Goal: Information Seeking & Learning: Learn about a topic

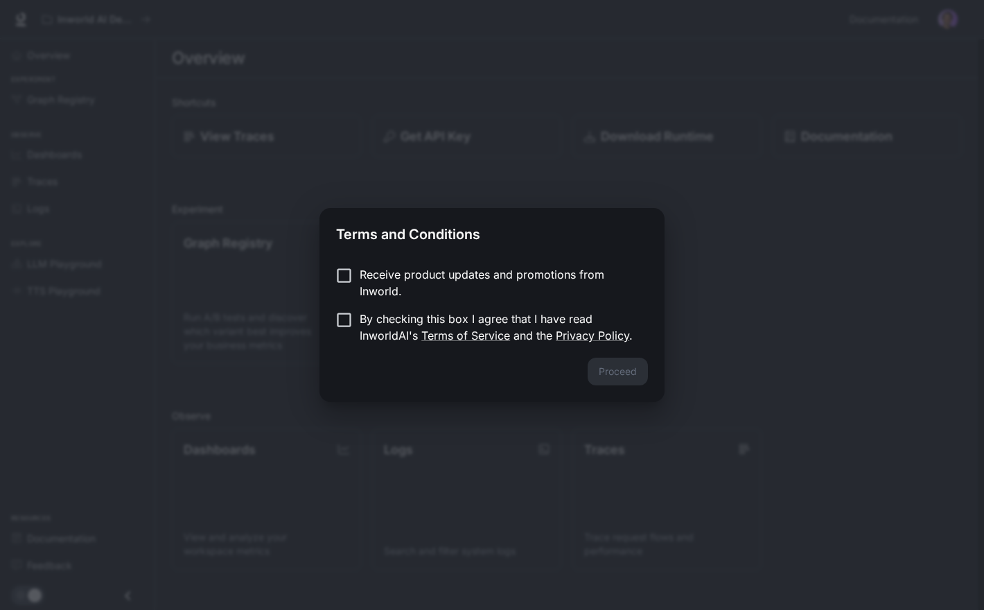
click at [514, 323] on p "By checking this box I agree that I have read InworldAI's Terms of Service and …" at bounding box center [498, 326] width 277 height 33
drag, startPoint x: 613, startPoint y: 351, endPoint x: 615, endPoint y: 367, distance: 16.1
click at [614, 366] on div "Terms and Conditions Receive product updates and promotions from Inworld. By ch…" at bounding box center [492, 305] width 345 height 194
click at [615, 367] on button "Proceed" at bounding box center [618, 372] width 60 height 28
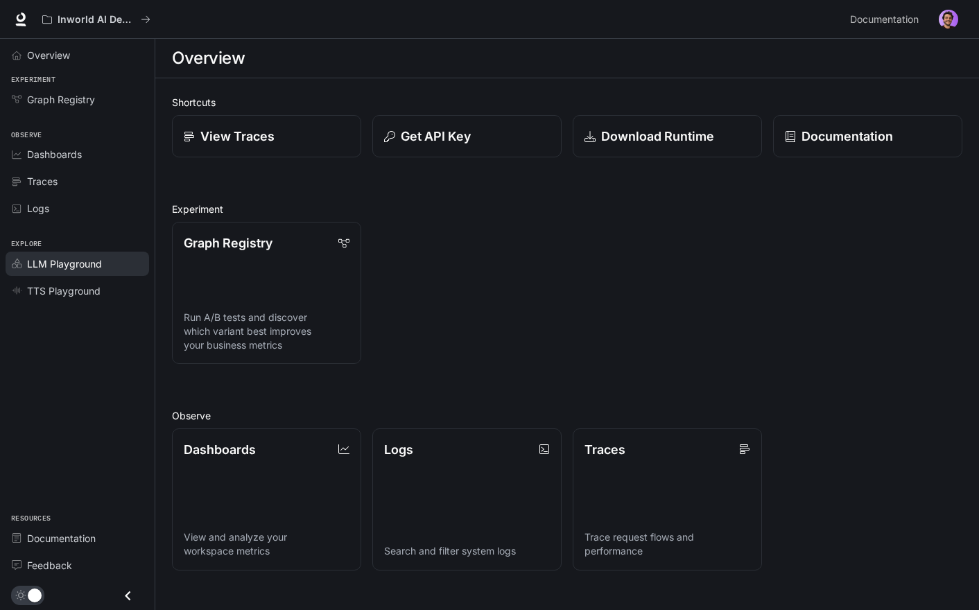
click at [94, 254] on link "LLM Playground" at bounding box center [77, 264] width 143 height 24
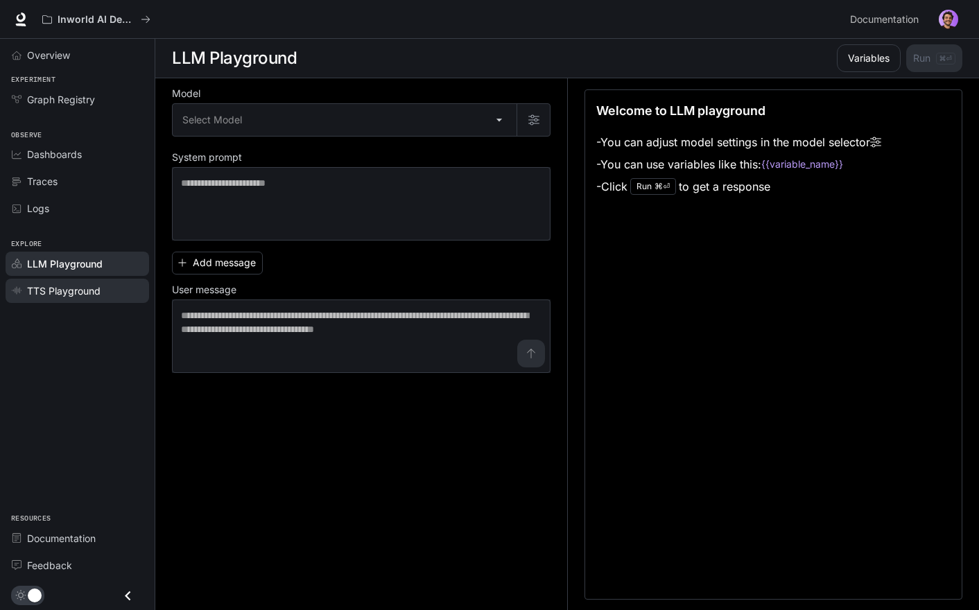
click at [91, 299] on link "TTS Playground" at bounding box center [77, 291] width 143 height 24
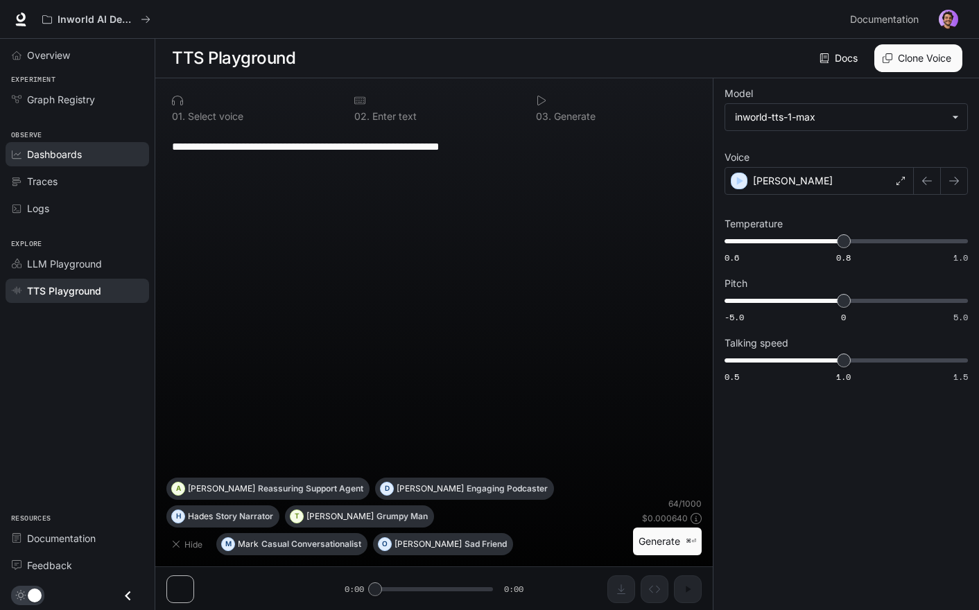
click at [60, 159] on span "Dashboards" at bounding box center [54, 154] width 55 height 15
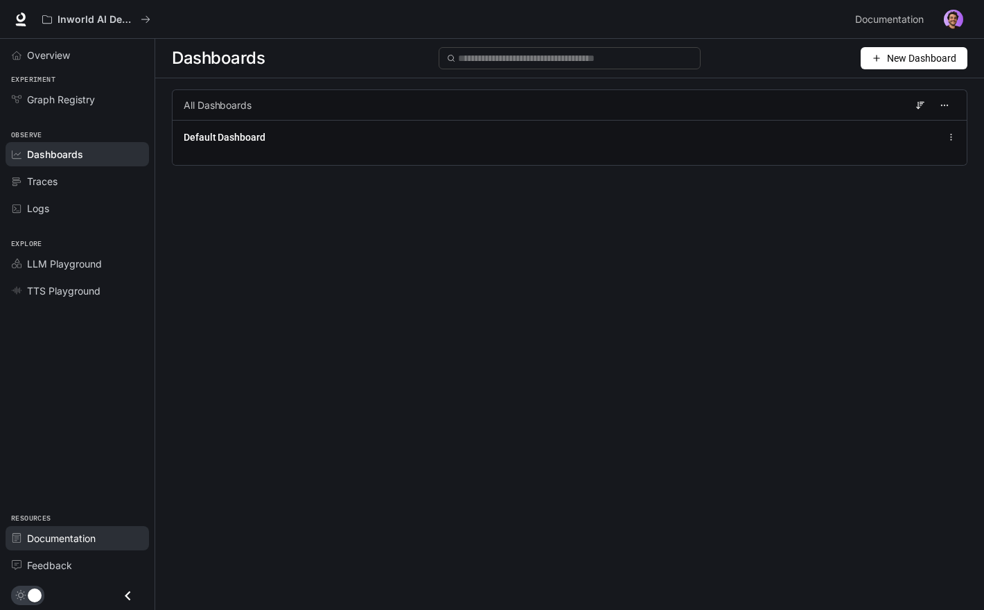
click at [62, 541] on span "Documentation" at bounding box center [61, 538] width 69 height 15
